Goal: Transaction & Acquisition: Subscribe to service/newsletter

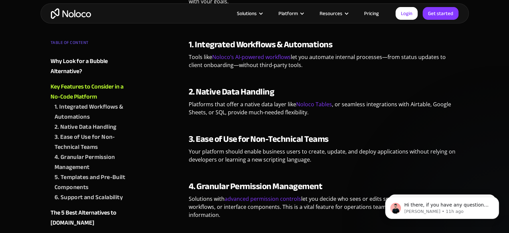
scroll to position [736, 0]
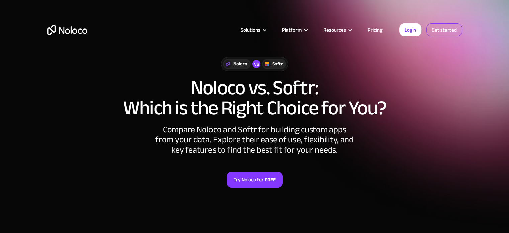
click at [0, 0] on link "Get started" at bounding box center [0, 0] width 0 height 0
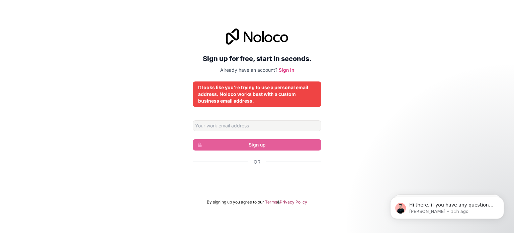
click at [250, 37] on icon at bounding box center [257, 36] width 62 height 16
click at [256, 128] on input "Email address" at bounding box center [257, 125] width 128 height 11
click at [219, 125] on input "Email address" at bounding box center [257, 125] width 128 height 11
paste input "1aCYBP%ksZc3W"
paste input "[EMAIL_ADDRESS][DOMAIN_NAME]"
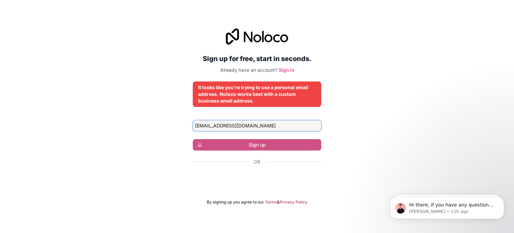
type input "[EMAIL_ADDRESS][DOMAIN_NAME]"
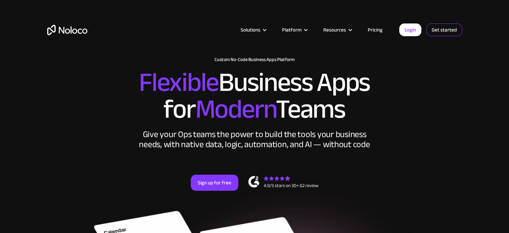
drag, startPoint x: 0, startPoint y: 0, endPoint x: 438, endPoint y: 31, distance: 438.7
click at [0, 0] on link "Get started" at bounding box center [0, 0] width 0 height 0
